Goal: Task Accomplishment & Management: Manage account settings

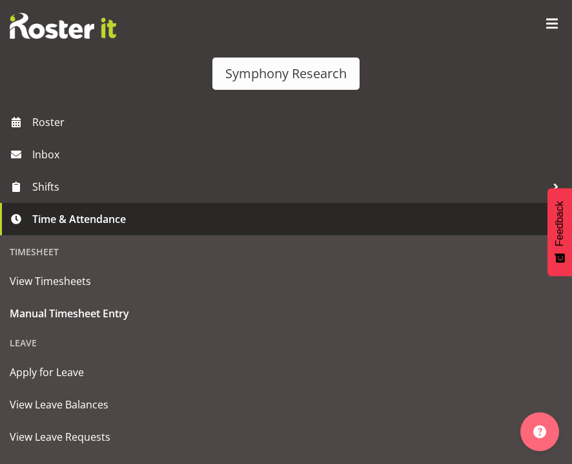
select select "48116"
select select "10242"
select select "47"
select select "48116"
select select "7759"
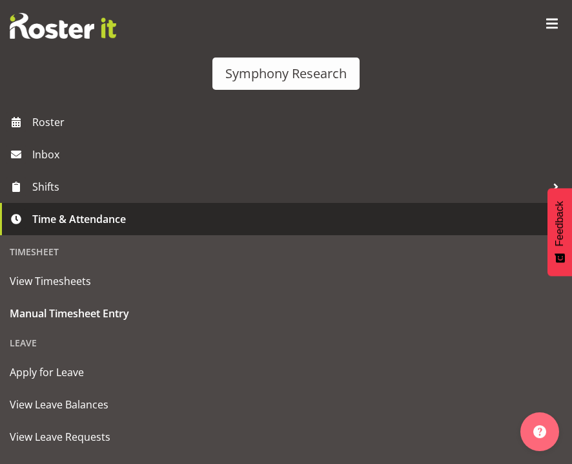
select select "26078"
select select "10574"
select select "47"
select select "26078"
select select "9426"
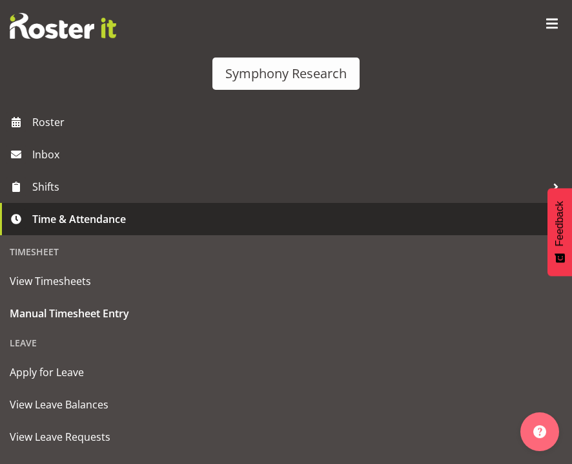
select select "47"
select select "26078"
select select "9426"
select select "47"
select select "26078"
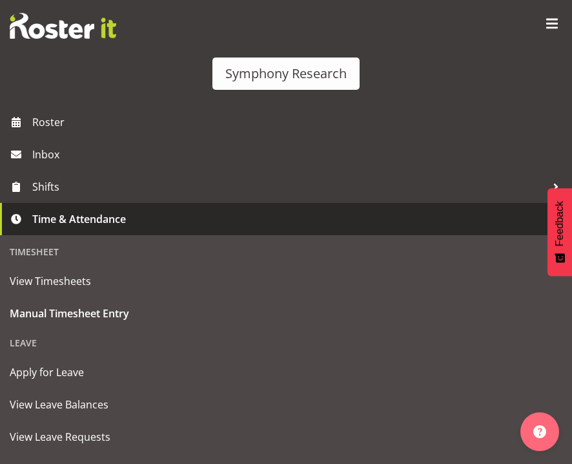
select select "10574"
select select "47"
select select "26078"
select select "9426"
select select "47"
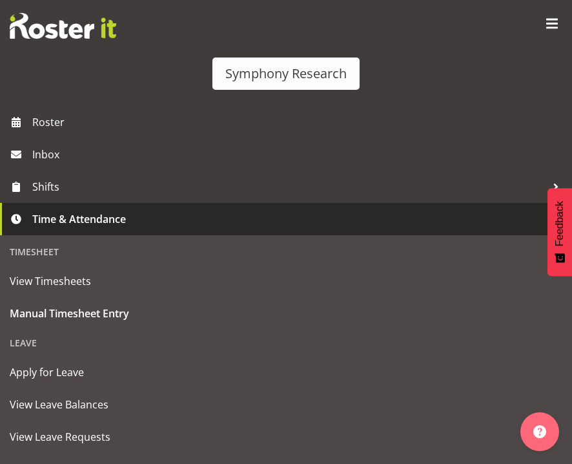
select select "48116"
select select "9426"
select select "47"
select select "48116"
select select "10499"
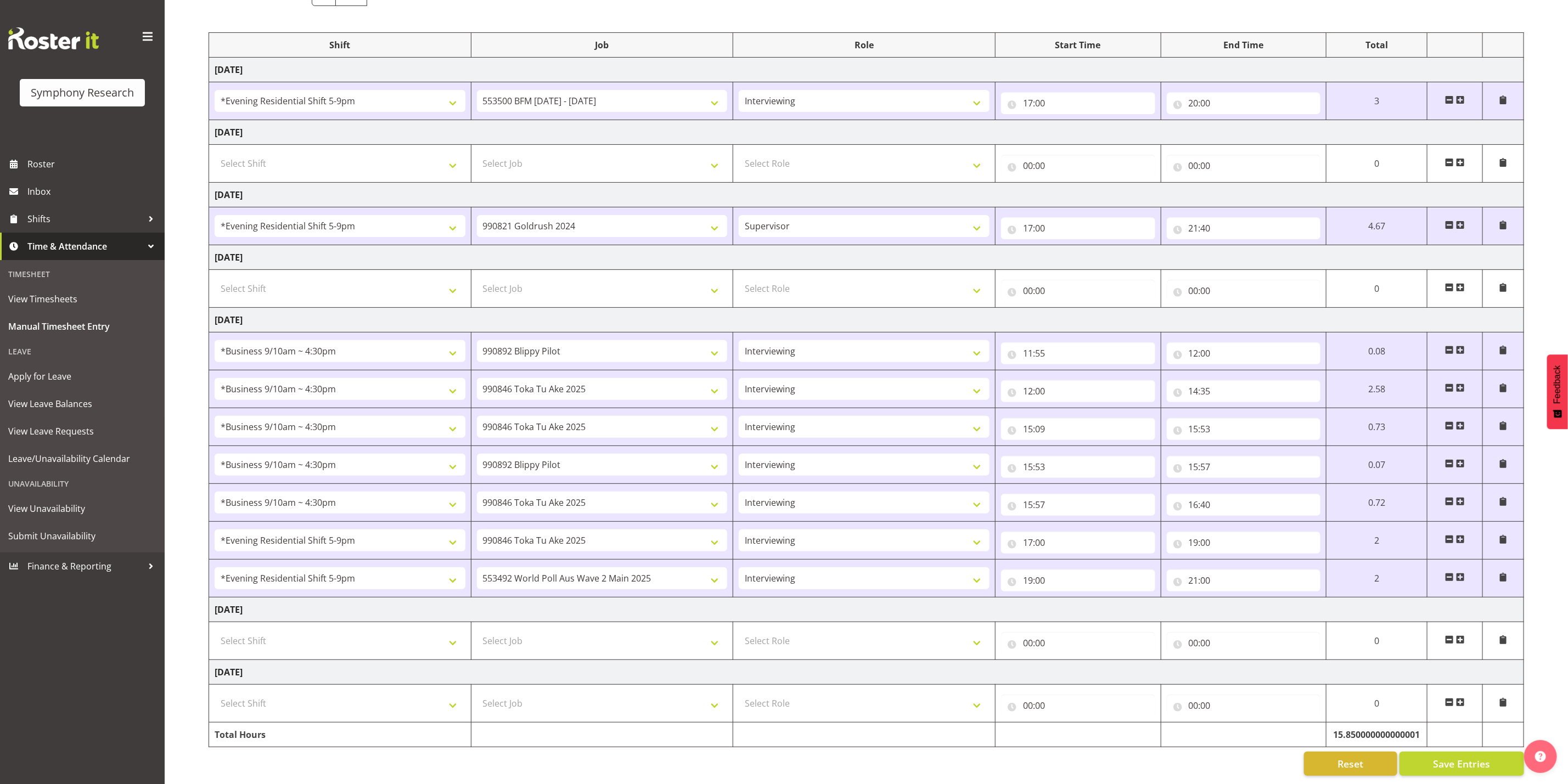
scroll to position [138, 0]
click at [486, 393] on select "Supervisor Interviewing Briefing" at bounding box center [863, 578] width 251 height 22
select select "45"
click at [486, 393] on select "Supervisor Interviewing Briefing" at bounding box center [863, 578] width 251 height 22
click at [486, 393] on select "550060 IF Admin 553492 World Poll Aus Wave 2 Main 2025 553493 World Poll NZ Wav…" at bounding box center [601, 578] width 251 height 22
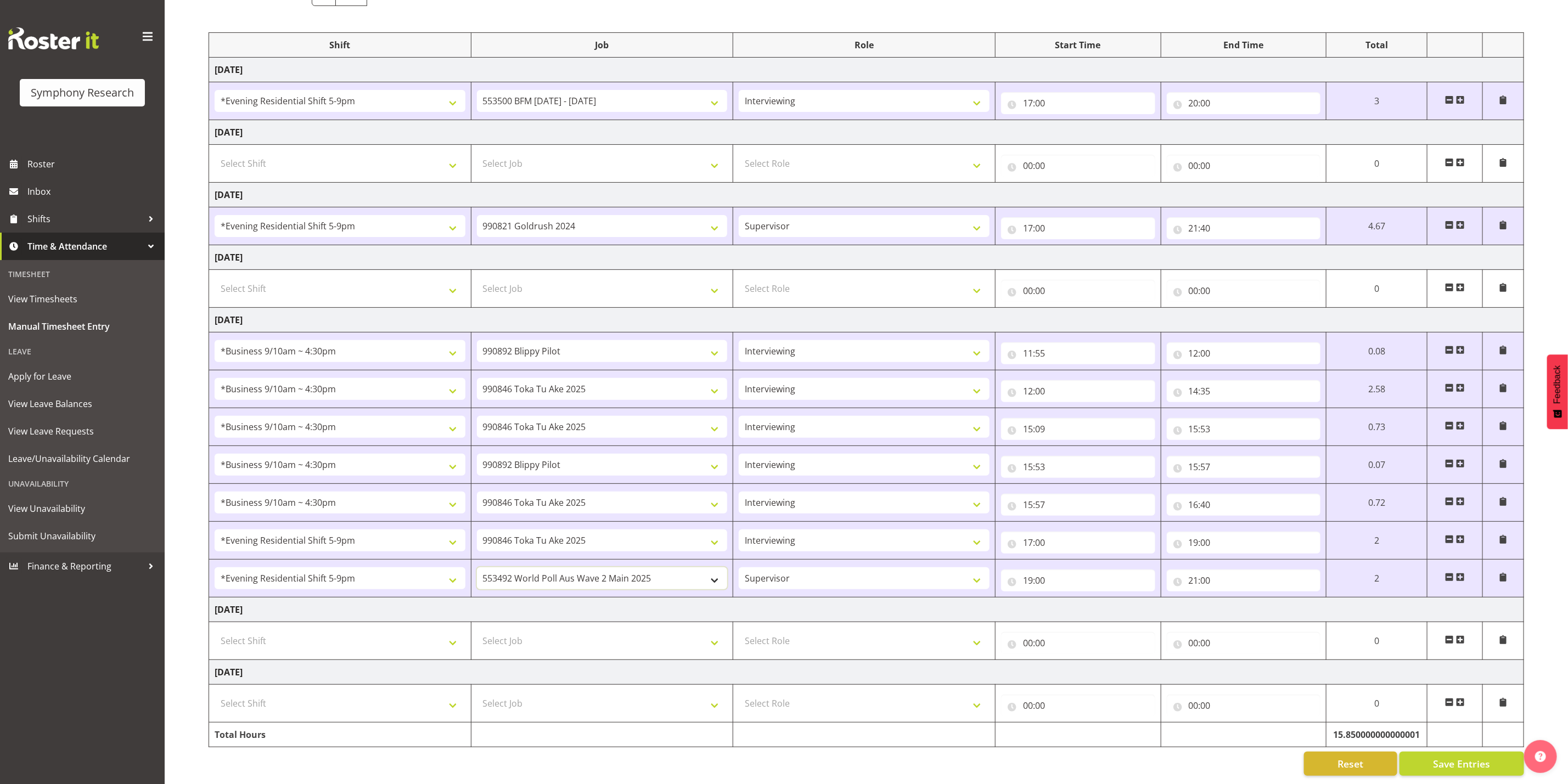
select select "743"
click at [477, 393] on select "550060 IF Admin 553492 World Poll Aus Wave 2 Main 2025 553493 World Poll NZ Wav…" at bounding box center [601, 578] width 251 height 22
click at [486, 393] on span at bounding box center [1503, 577] width 8 height 8
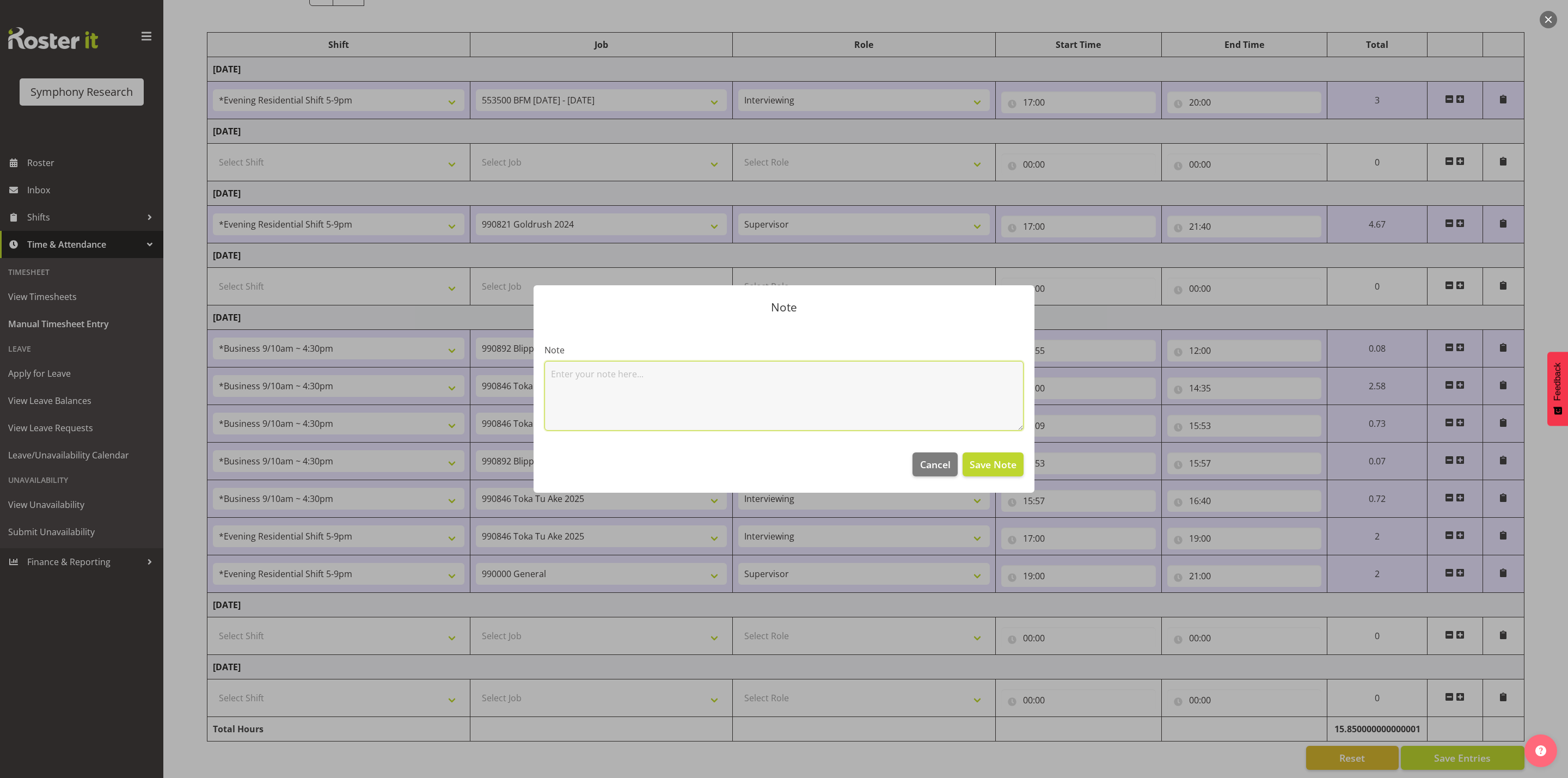
click at [482, 376] on textarea at bounding box center [784, 395] width 479 height 70
type textarea "no ALT job, just monitoring cc team until briefing had finished."
click at [482, 390] on span "Save Note" at bounding box center [993, 464] width 47 height 14
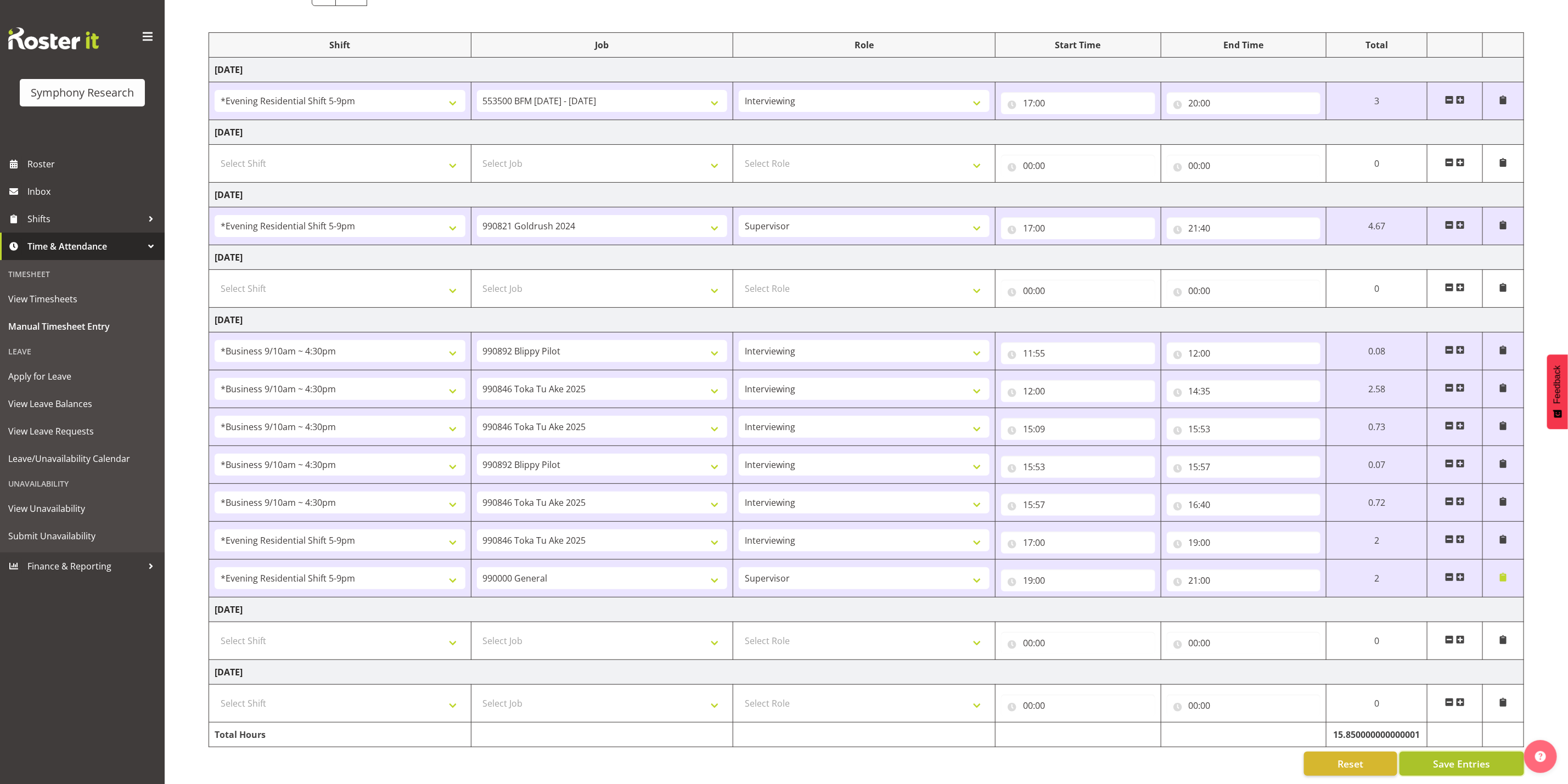
click at [486, 393] on span "Save Entries" at bounding box center [1461, 764] width 57 height 14
click at [465, 393] on td "Select Shift !!Weekend Residential (Roster IT Shift Label) *Business 9/10am ~ 4…" at bounding box center [340, 641] width 262 height 38
click at [460, 393] on select "Select Shift !!Weekend Residential (Roster IT Shift Label) *Business 9/10am ~ 4…" at bounding box center [340, 641] width 251 height 22
select select "17154"
click at [215, 393] on select "Select Shift !!Weekend Residential (Roster IT Shift Label) *Business 9/10am ~ 4…" at bounding box center [340, 641] width 251 height 22
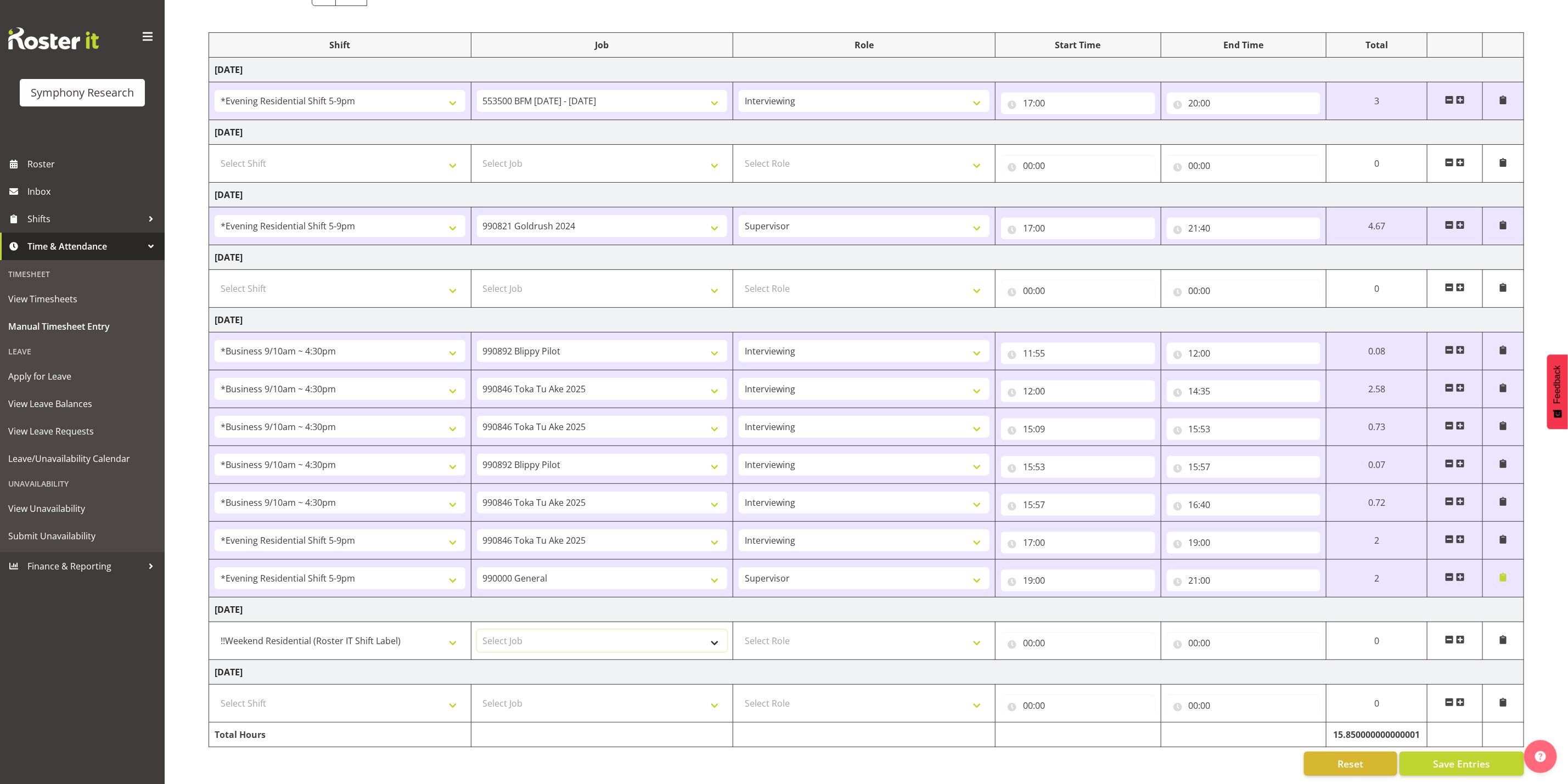
click at [486, 393] on select "Select Job 550060 IF Admin 553492 World Poll Aus Wave 2 Main 2025 553493 World …" at bounding box center [601, 641] width 251 height 22
click at [486, 393] on input "00:00" at bounding box center [1078, 643] width 155 height 22
drag, startPoint x: 1077, startPoint y: 650, endPoint x: 1072, endPoint y: 647, distance: 5.8
click at [486, 393] on select "00 01 02 03 04 05 06 07 08 09 10 11 12 13 14 15 16 17 18 19 20 21 22 23" at bounding box center [1075, 672] width 25 height 22
select select "11"
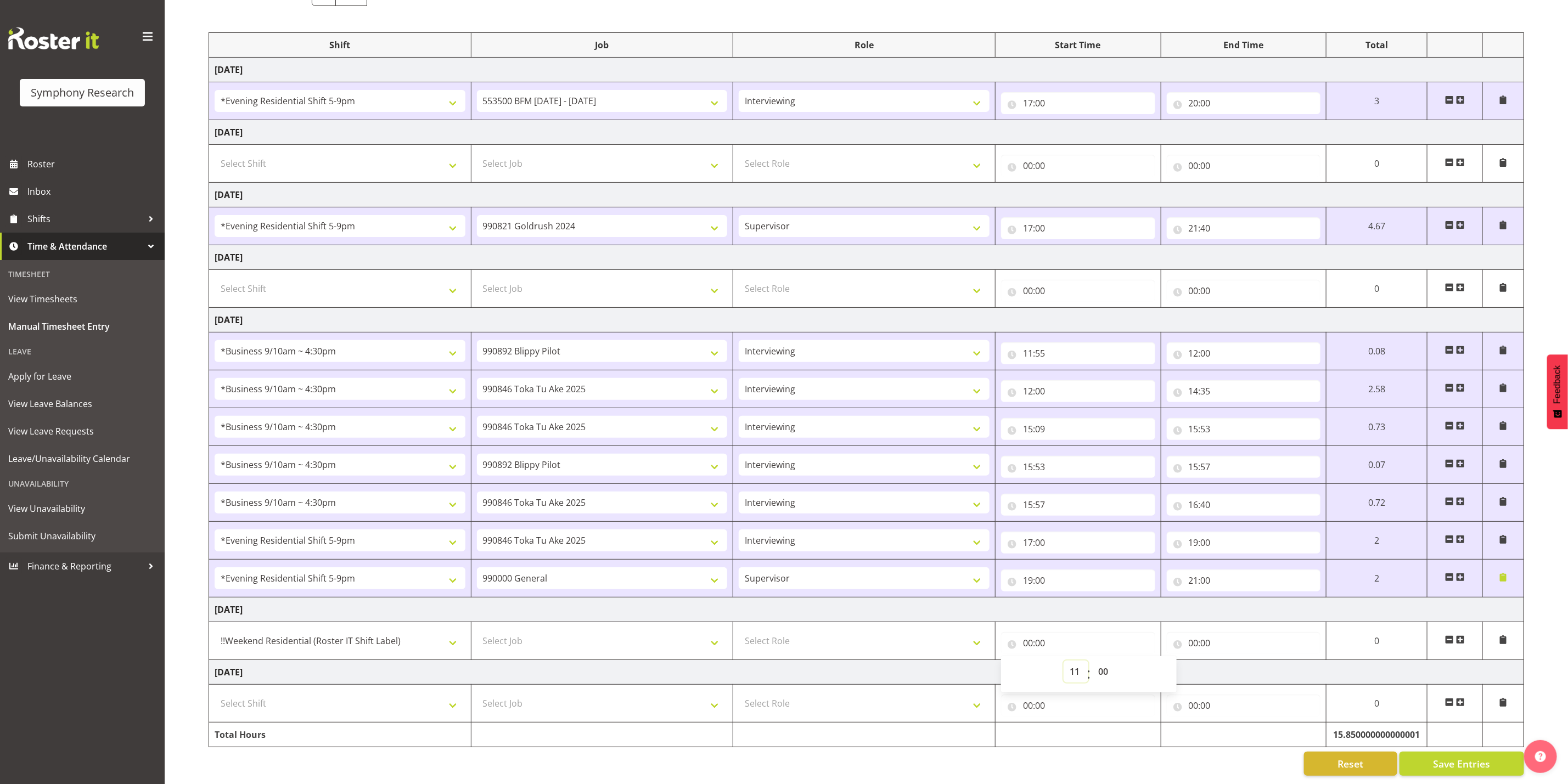
click at [486, 393] on select "00 01 02 03 04 05 06 07 08 09 10 11 12 13 14 15 16 17 18 19 20 21 22 23" at bounding box center [1075, 672] width 25 height 22
type input "11:00"
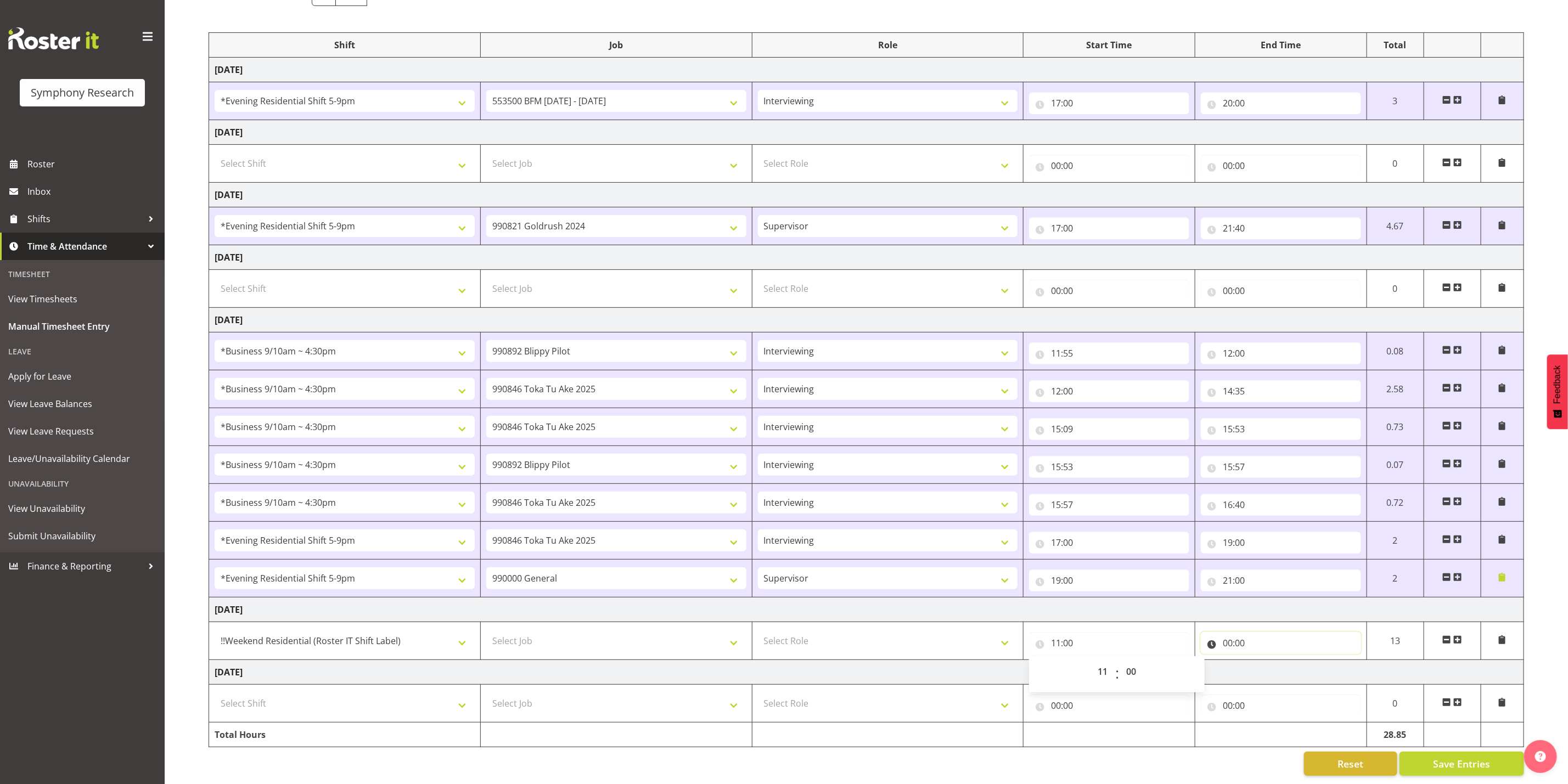
click at [486, 393] on input "00:00" at bounding box center [1280, 643] width 161 height 22
click at [486, 393] on select "00 01 02 03 04 05 06 07 08 09 10 11 12 13 14 15 16 17 18 19 20 21 22 23" at bounding box center [1275, 672] width 25 height 22
select select "19"
click at [486, 393] on select "00 01 02 03 04 05 06 07 08 09 10 11 12 13 14 15 16 17 18 19 20 21 22 23" at bounding box center [1275, 672] width 25 height 22
type input "19:00"
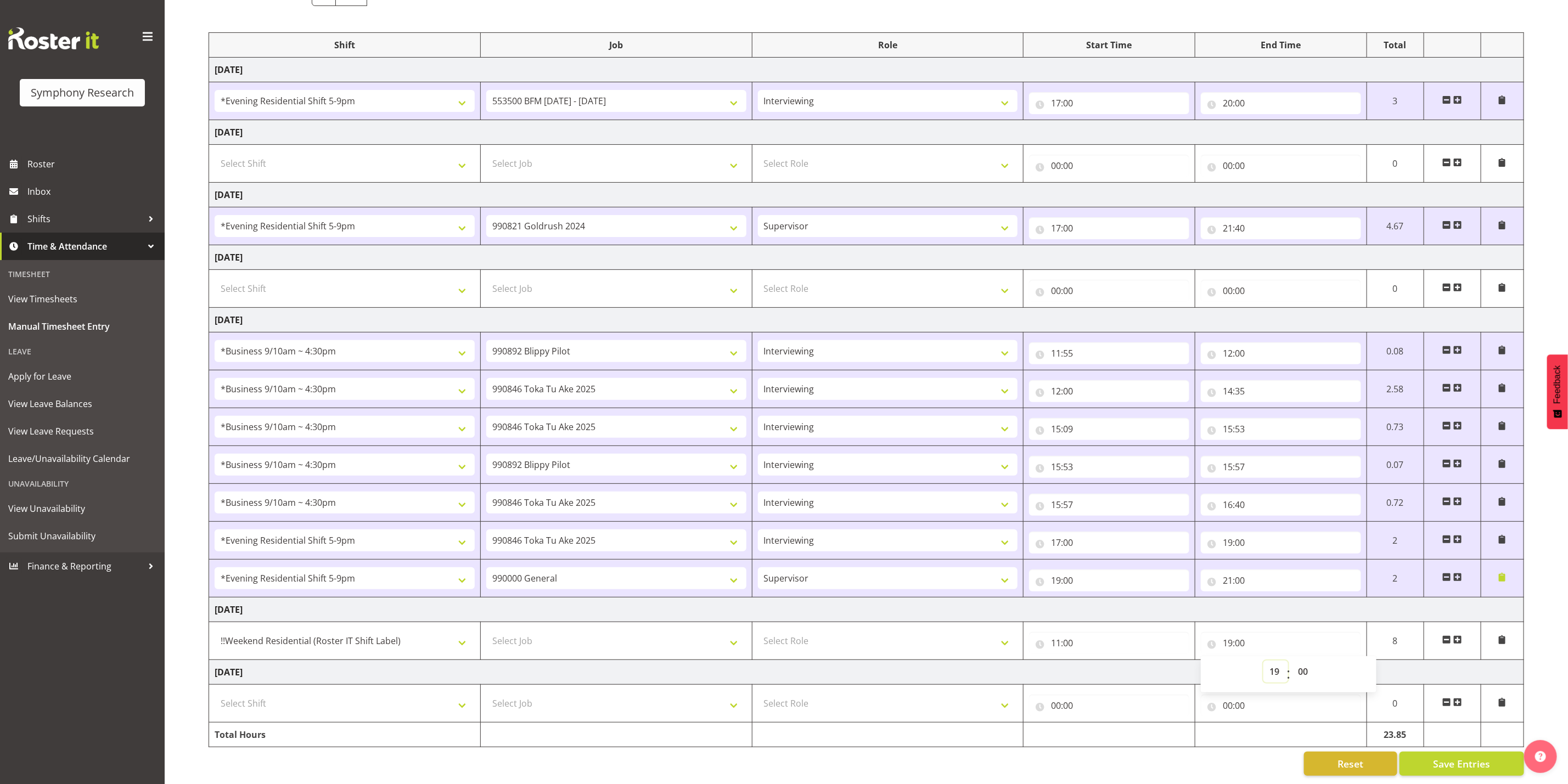
click at [486, 393] on select "00 01 02 03 04 05 06 07 08 09 10 11 12 13 14 15 16 17 18 19 20 21 22 23" at bounding box center [1275, 672] width 25 height 22
select select "18"
click at [486, 393] on select "00 01 02 03 04 05 06 07 08 09 10 11 12 13 14 15 16 17 18 19 20 21 22 23" at bounding box center [1275, 672] width 25 height 22
type input "18:00"
click at [486, 393] on select "00 01 02 03 04 05 06 07 08 09 10 11 12 13 14 15 16 17 18 19 20 21 22 23 24 25 2…" at bounding box center [1304, 672] width 25 height 22
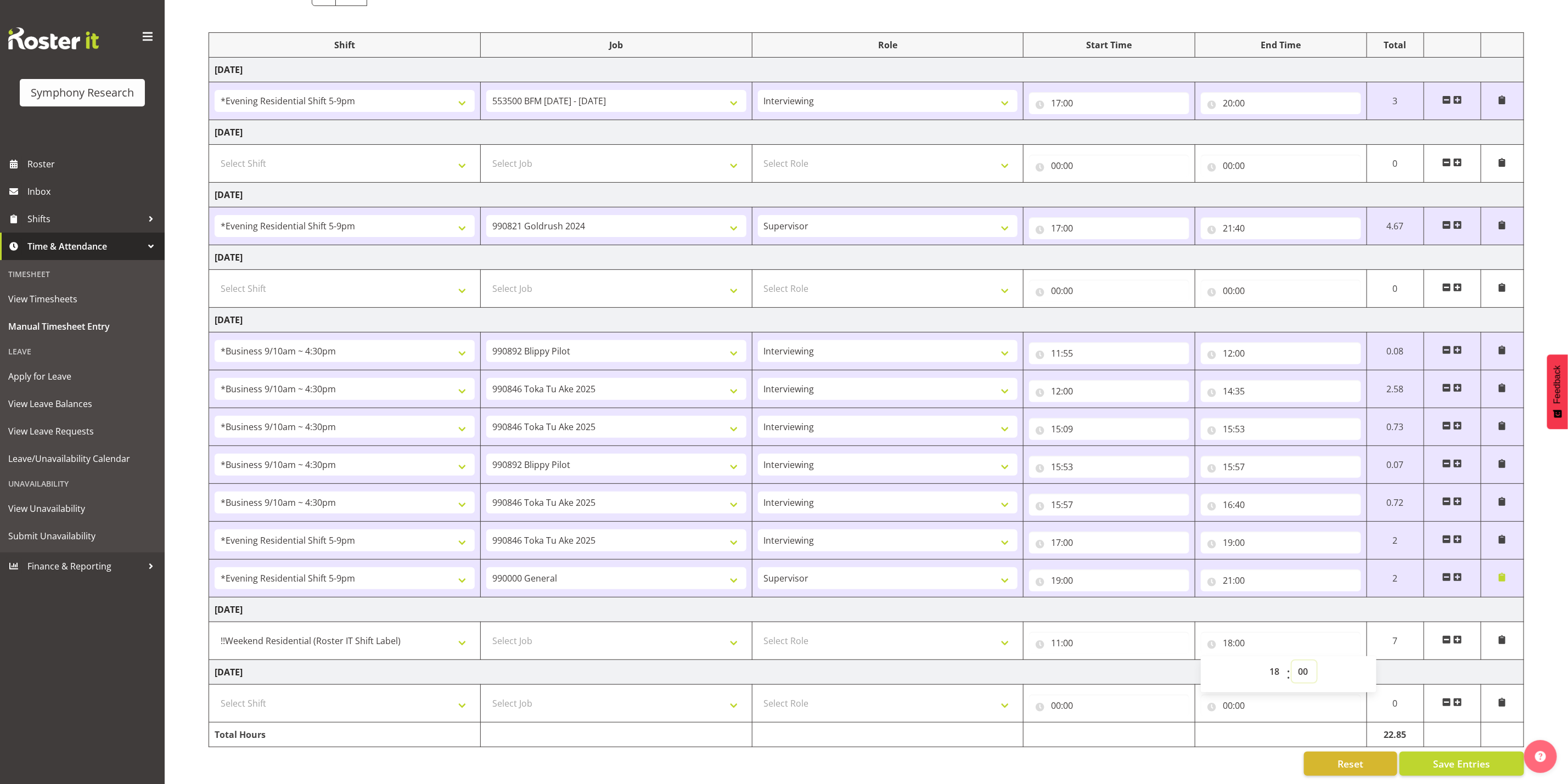
select select "30"
click at [486, 393] on select "00 01 02 03 04 05 06 07 08 09 10 11 12 13 14 15 16 17 18 19 20 21 22 23 24 25 2…" at bounding box center [1304, 672] width 25 height 22
type input "18:30"
drag, startPoint x: 871, startPoint y: 618, endPoint x: 871, endPoint y: 610, distance: 8.0
click at [486, 393] on select "Select Role Supervisor Interviewing Briefing" at bounding box center [888, 641] width 260 height 22
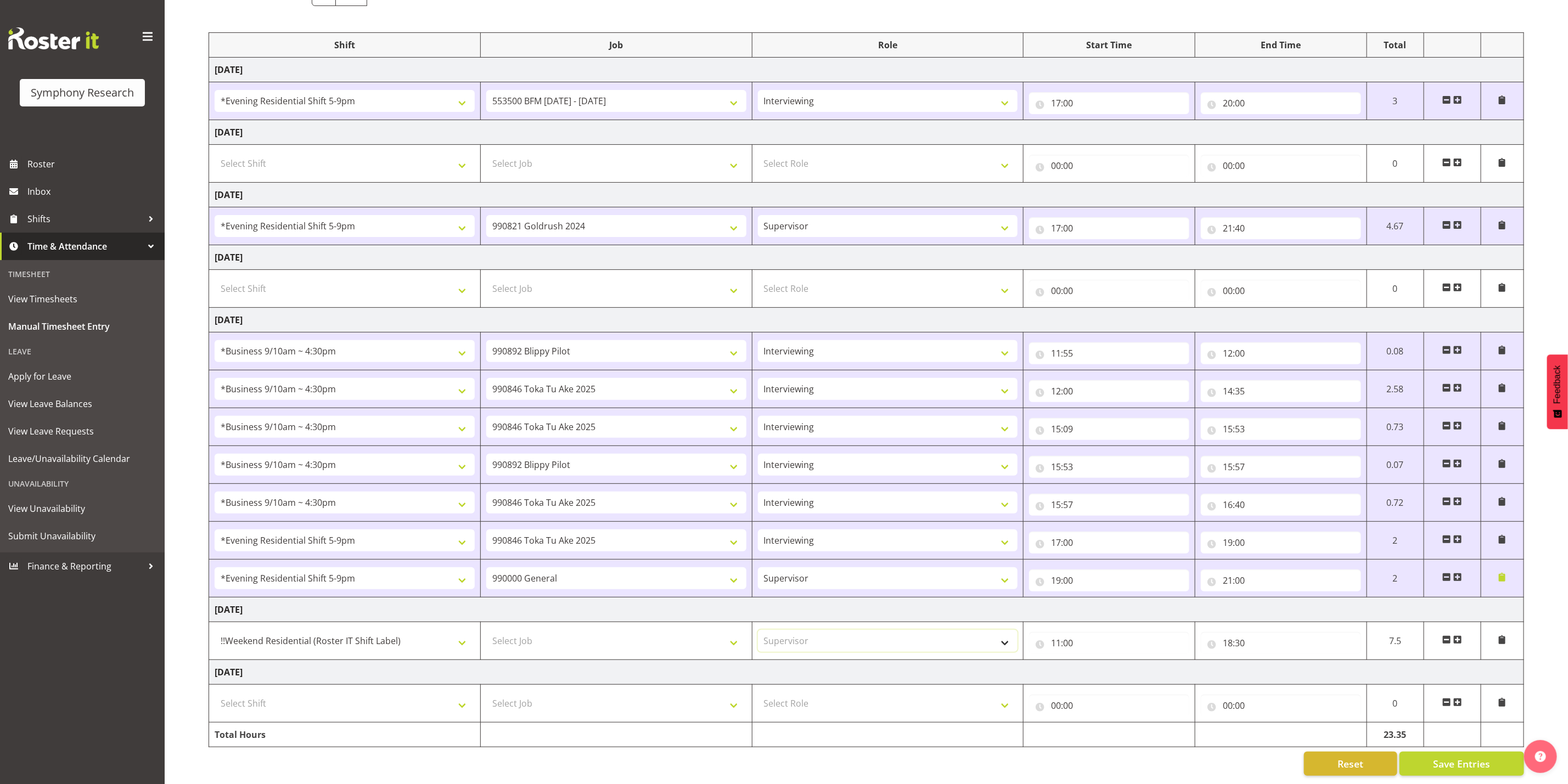
click at [486, 393] on select "Select Role Supervisor Interviewing Briefing" at bounding box center [888, 641] width 260 height 22
click at [486, 393] on select "Supervisor Interviewing Briefing" at bounding box center [888, 641] width 260 height 22
select select "45"
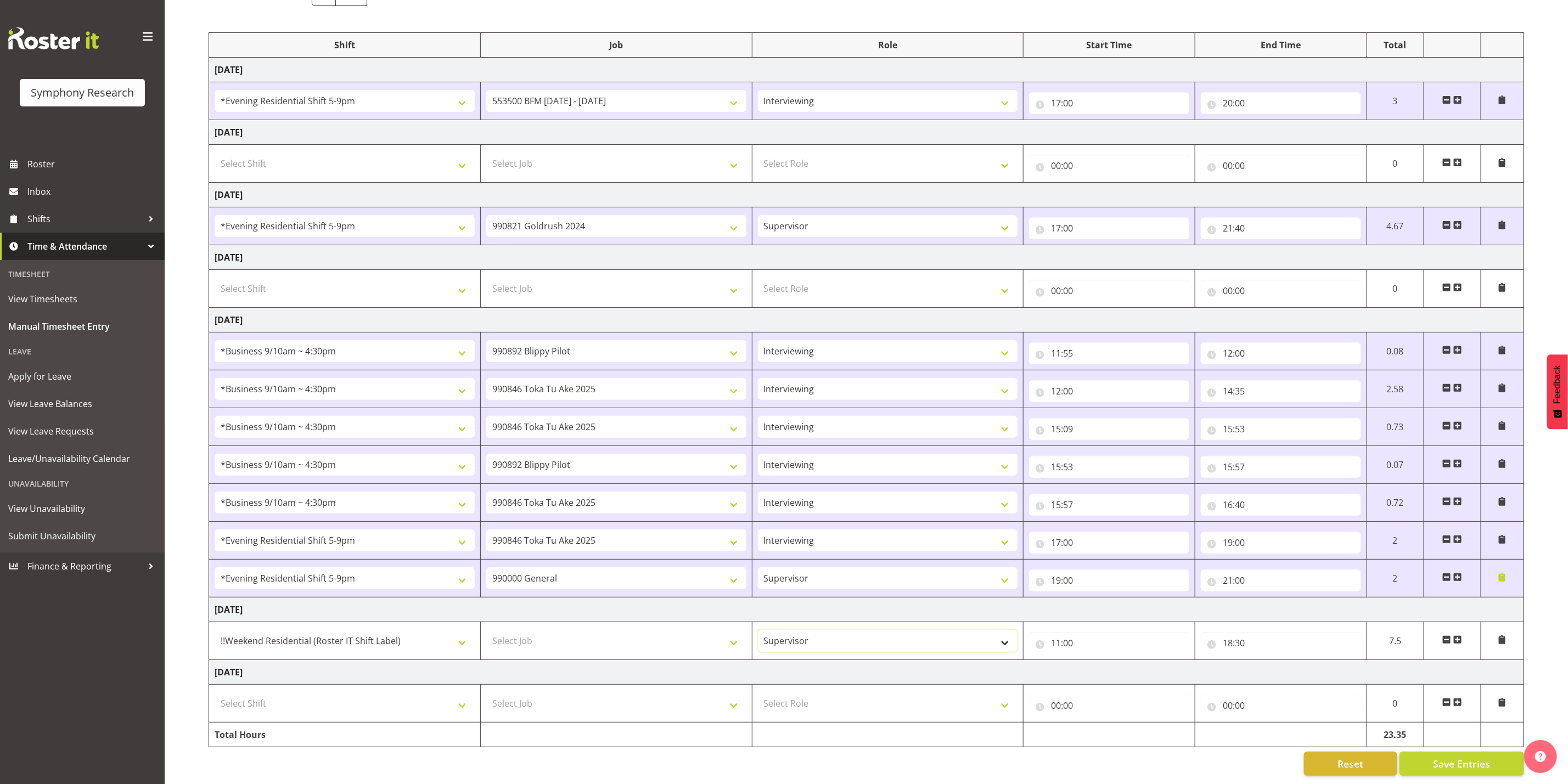
click at [486, 393] on select "Supervisor Interviewing Briefing" at bounding box center [888, 641] width 260 height 22
click at [486, 393] on select "Select Job 550060 IF Admin 553492 World Poll Aus Wave 2 Main 2025 553493 World …" at bounding box center [616, 641] width 260 height 22
